Goal: Transaction & Acquisition: Download file/media

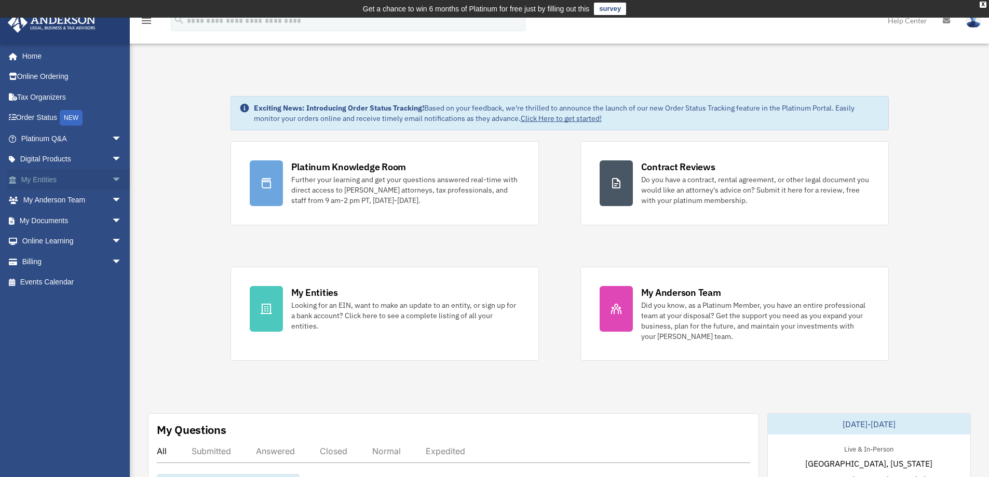
click at [112, 177] on span "arrow_drop_down" at bounding box center [122, 179] width 21 height 21
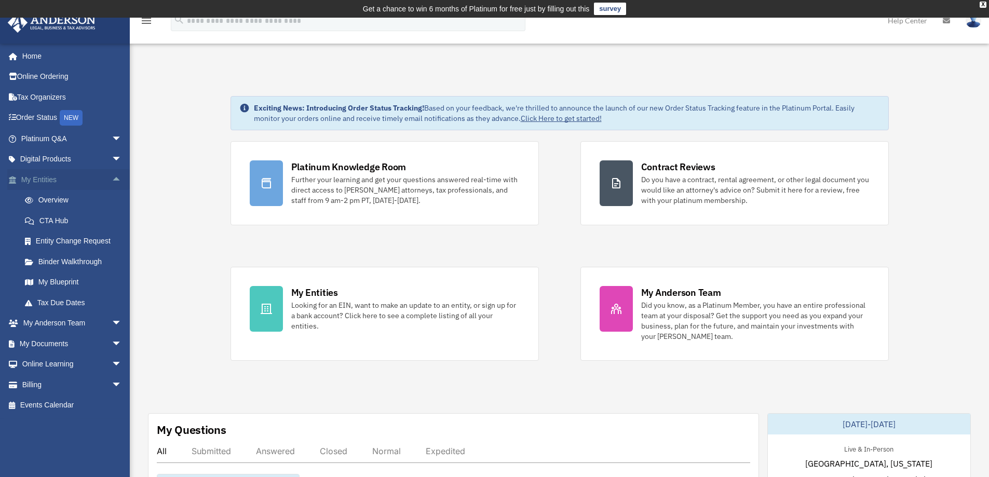
click at [112, 176] on span "arrow_drop_up" at bounding box center [122, 179] width 21 height 21
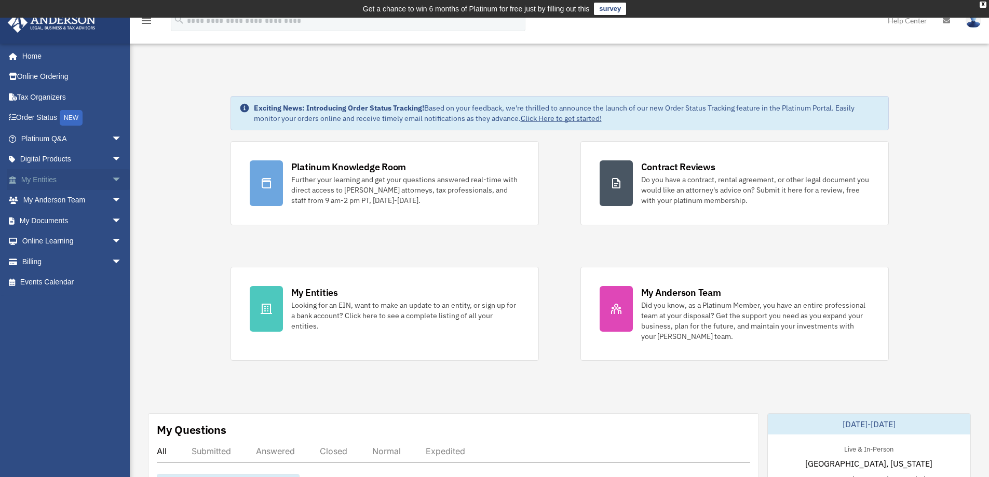
click at [112, 176] on span "arrow_drop_down" at bounding box center [122, 179] width 21 height 21
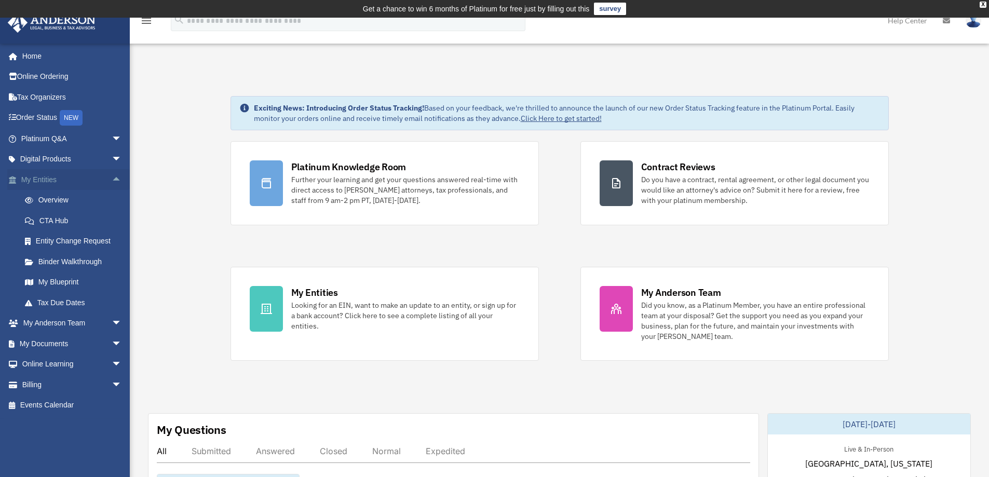
click at [113, 179] on span "arrow_drop_up" at bounding box center [122, 179] width 21 height 21
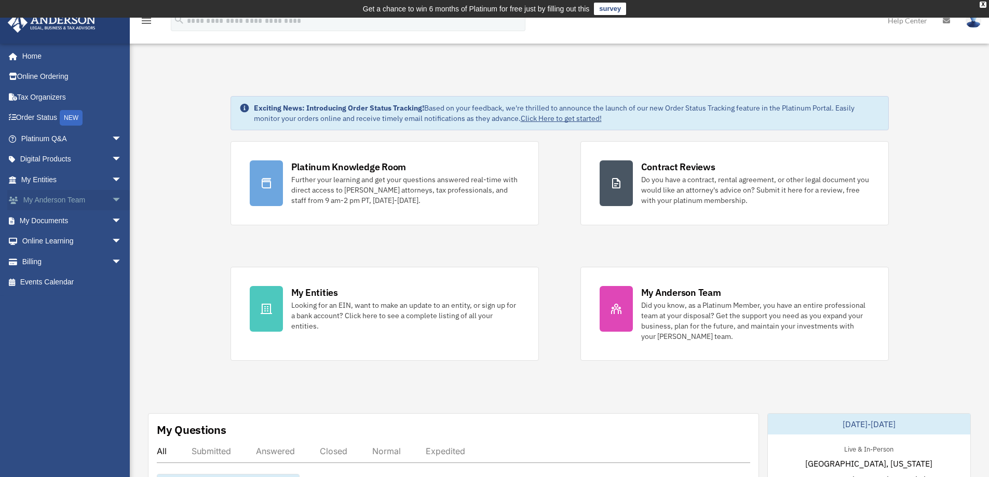
click at [112, 197] on span "arrow_drop_down" at bounding box center [122, 200] width 21 height 21
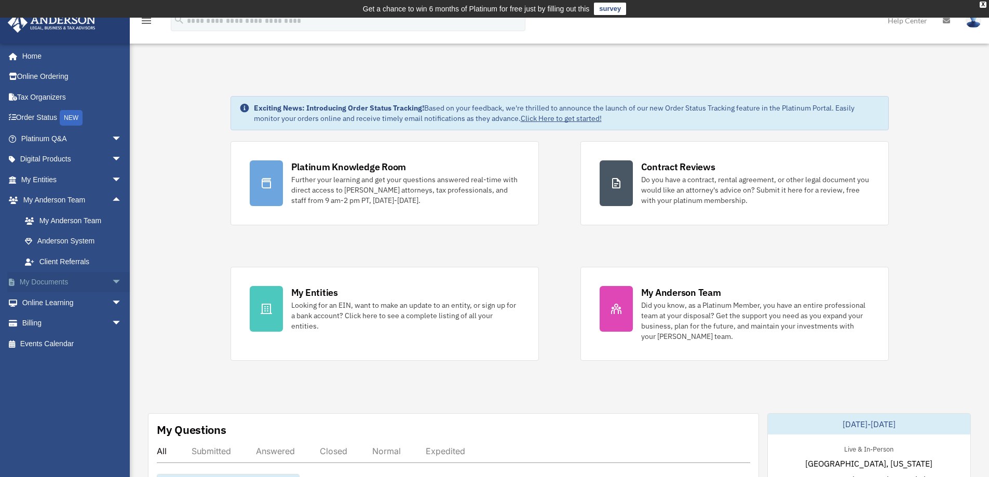
click at [85, 284] on link "My Documents arrow_drop_down" at bounding box center [72, 282] width 130 height 21
click at [112, 281] on span "arrow_drop_down" at bounding box center [122, 282] width 21 height 21
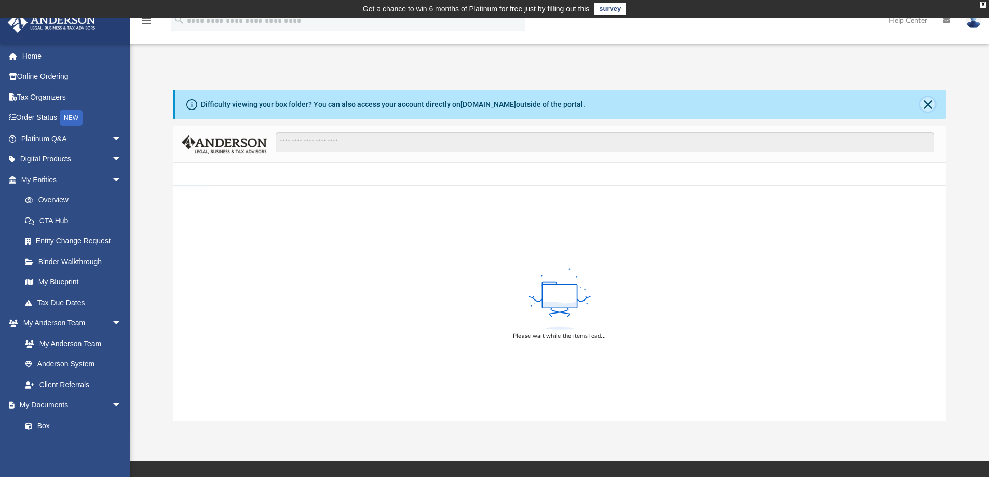
click at [928, 103] on button "Close" at bounding box center [928, 104] width 15 height 15
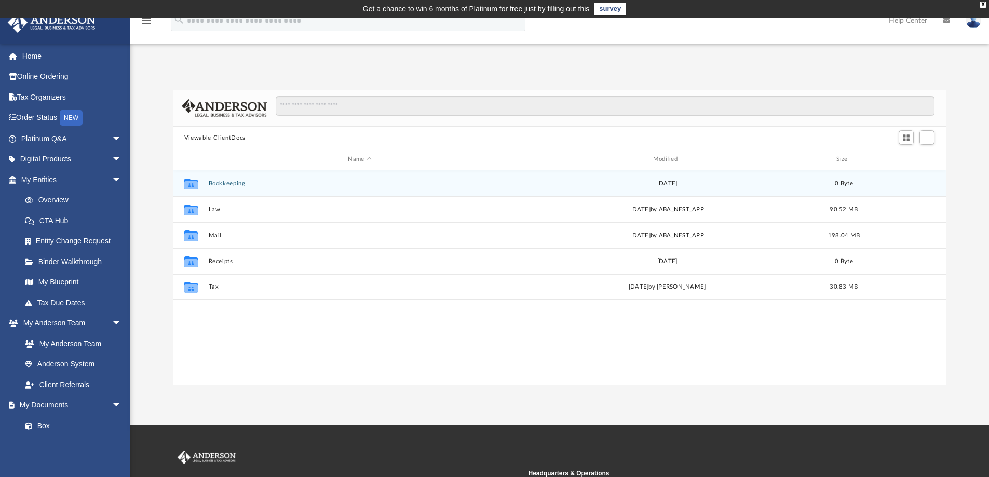
scroll to position [229, 766]
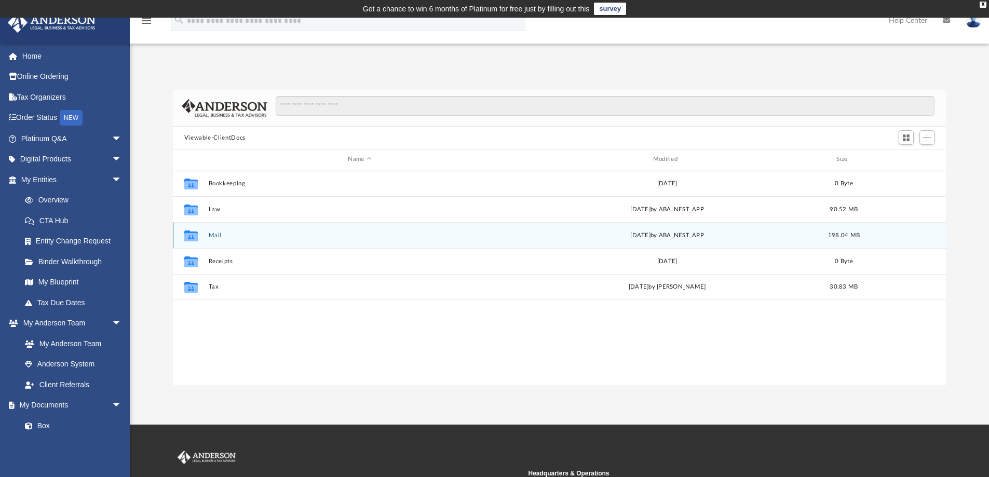
click at [316, 235] on button "Mail" at bounding box center [359, 235] width 303 height 7
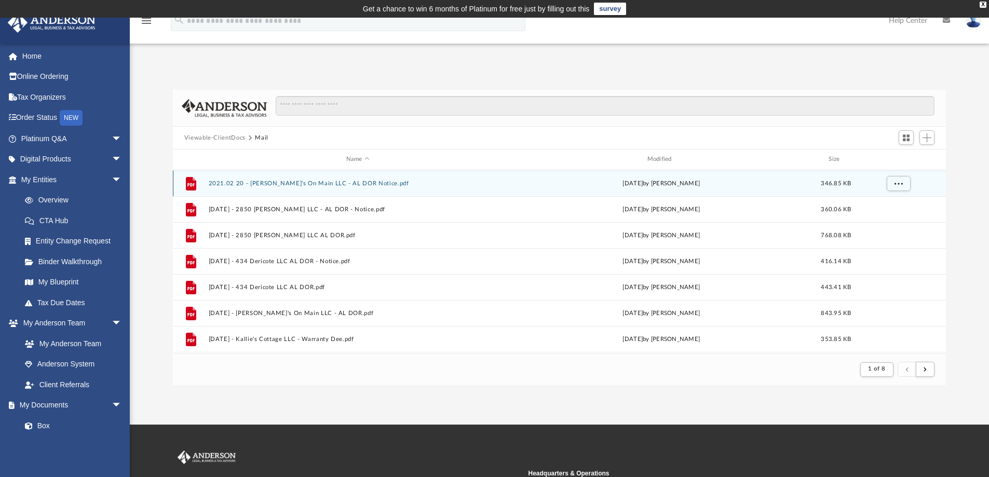
scroll to position [196, 766]
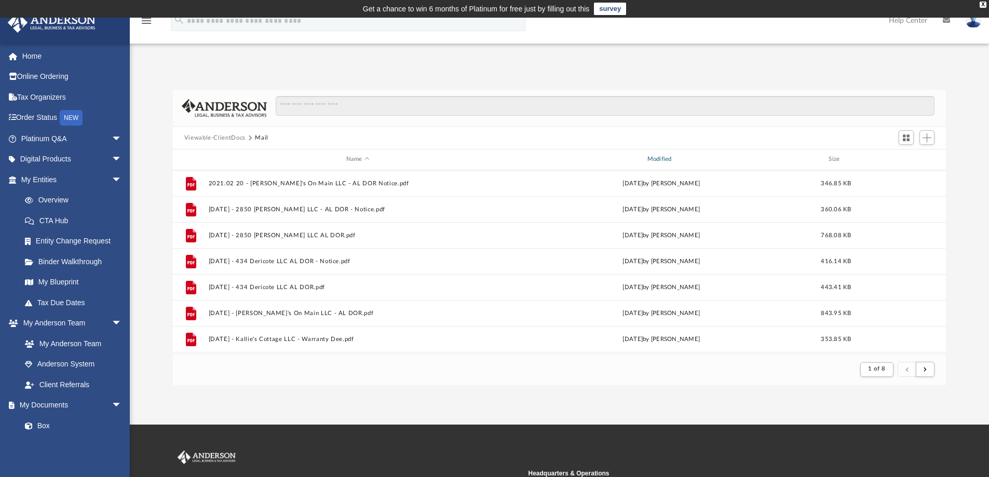
click at [675, 159] on div "Modified" at bounding box center [661, 159] width 299 height 9
click at [676, 159] on span "Modified" at bounding box center [675, 159] width 4 height 4
click at [647, 159] on div "Modified" at bounding box center [661, 159] width 299 height 9
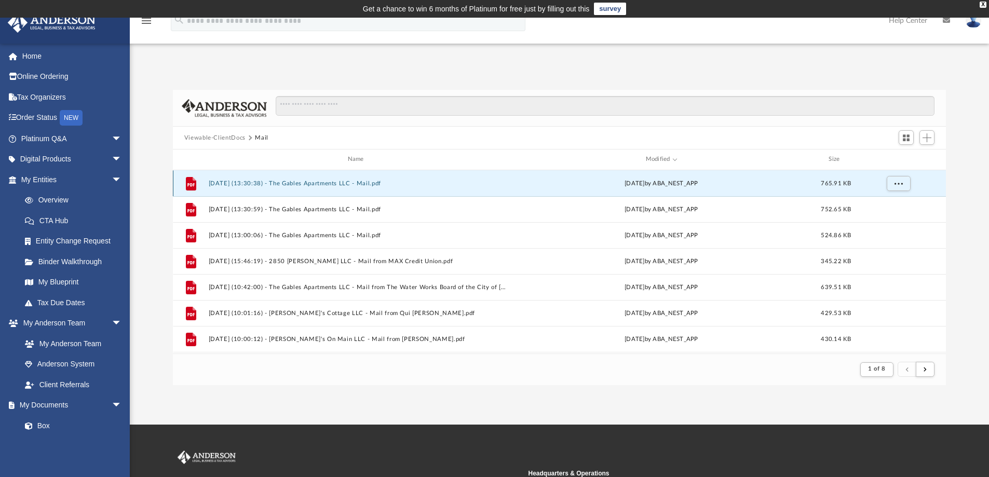
click at [316, 181] on button "[DATE] (13:30:38) - The Gables Apartments LLC - Mail.pdf" at bounding box center [357, 183] width 299 height 7
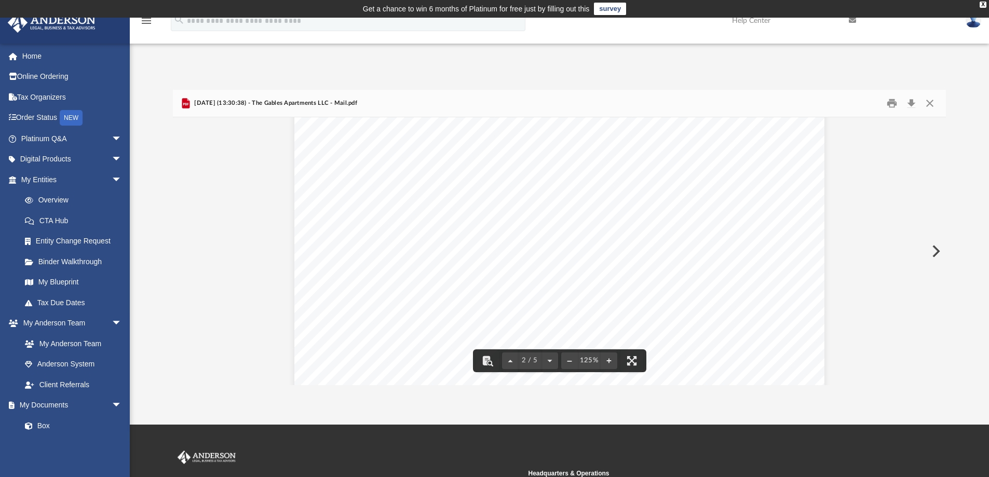
scroll to position [1091, 0]
